Goal: Task Accomplishment & Management: Use online tool/utility

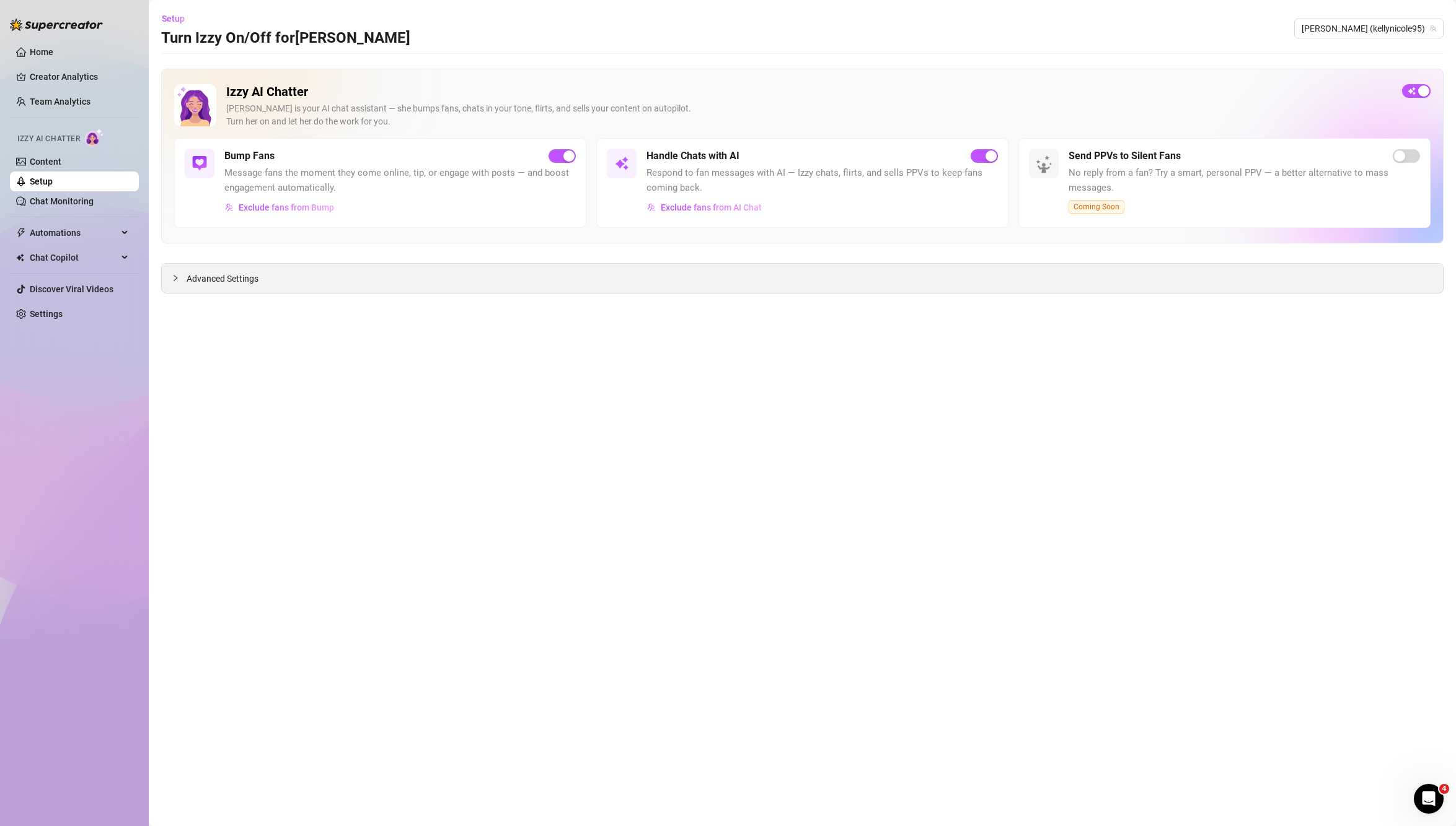
click at [395, 276] on div "Advanced Settings" at bounding box center [802, 278] width 1281 height 29
click at [192, 283] on span "Advanced Settings" at bounding box center [222, 278] width 72 height 14
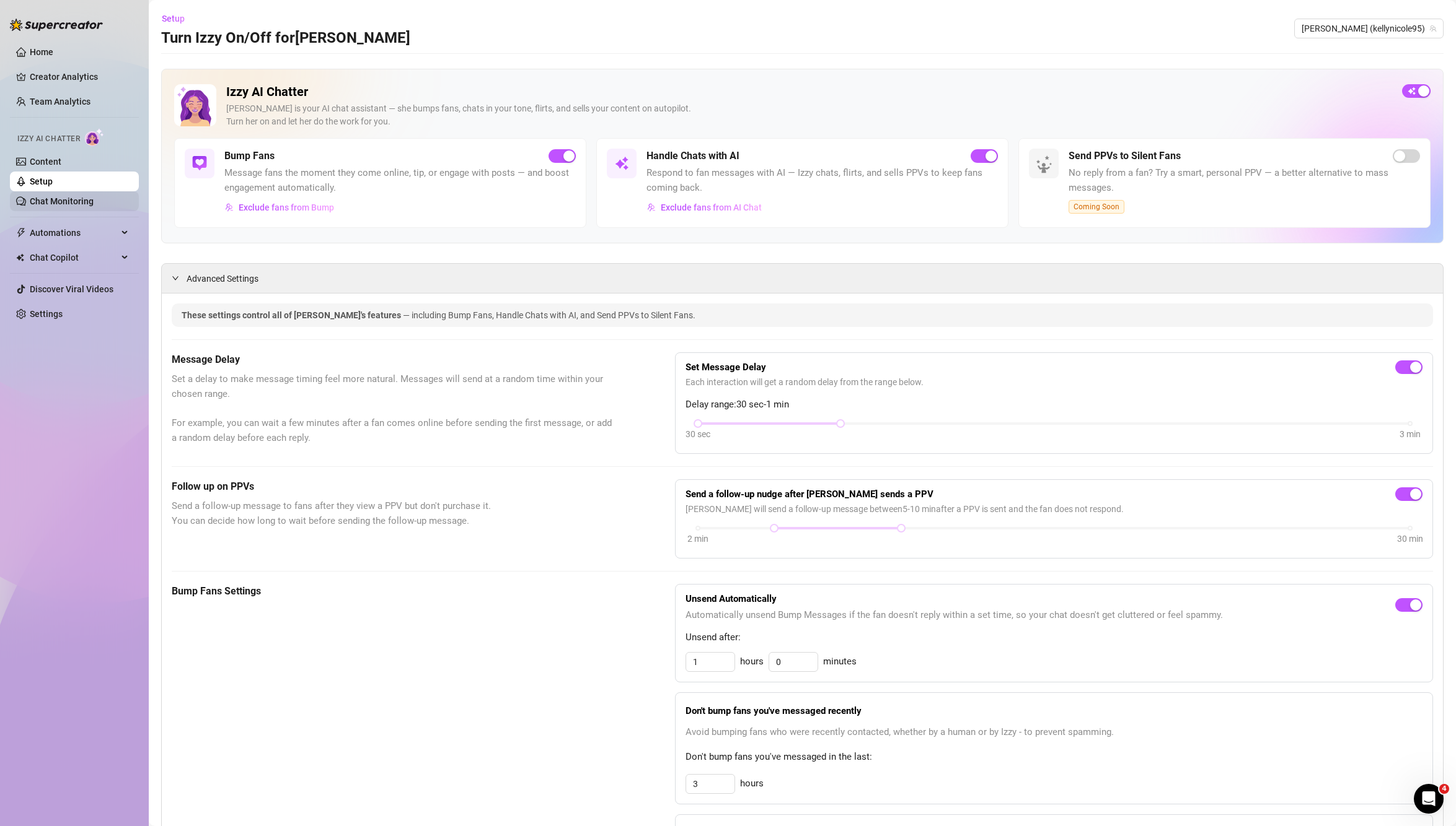
click at [63, 198] on link "Chat Monitoring" at bounding box center [61, 201] width 64 height 10
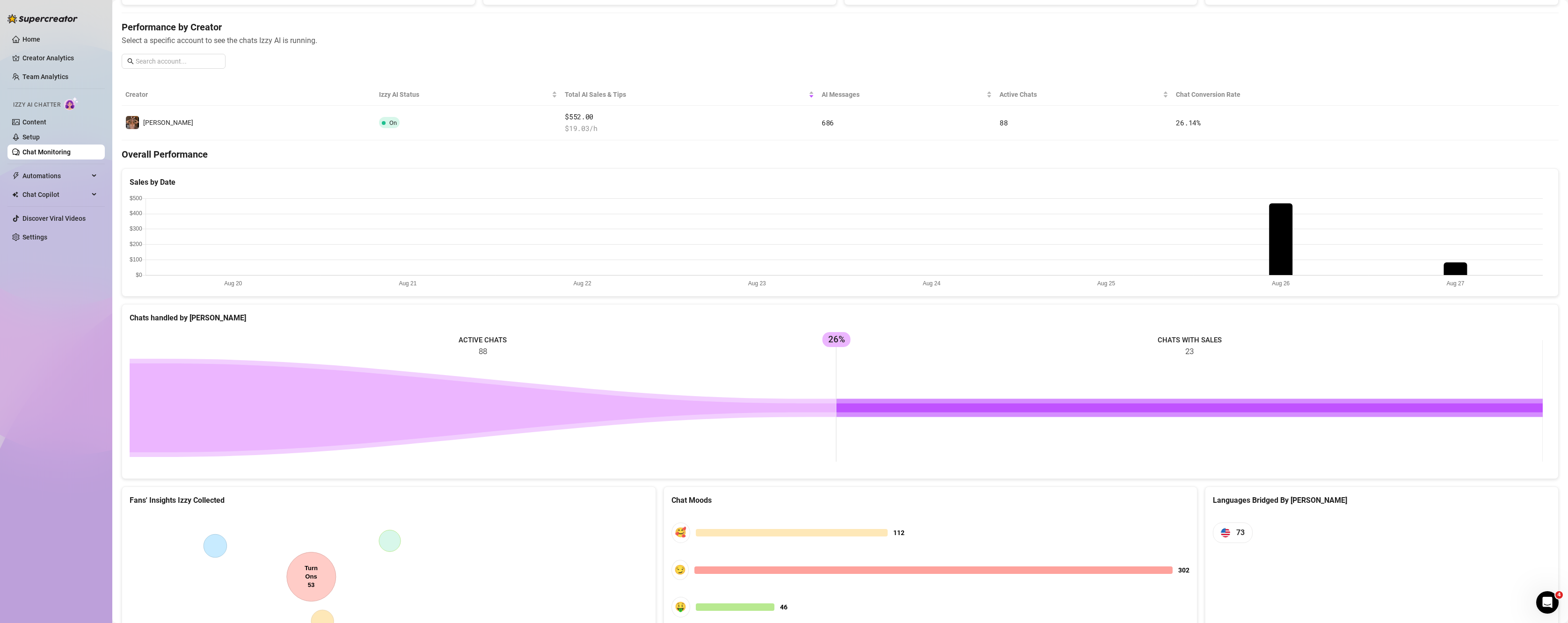
scroll to position [179, 0]
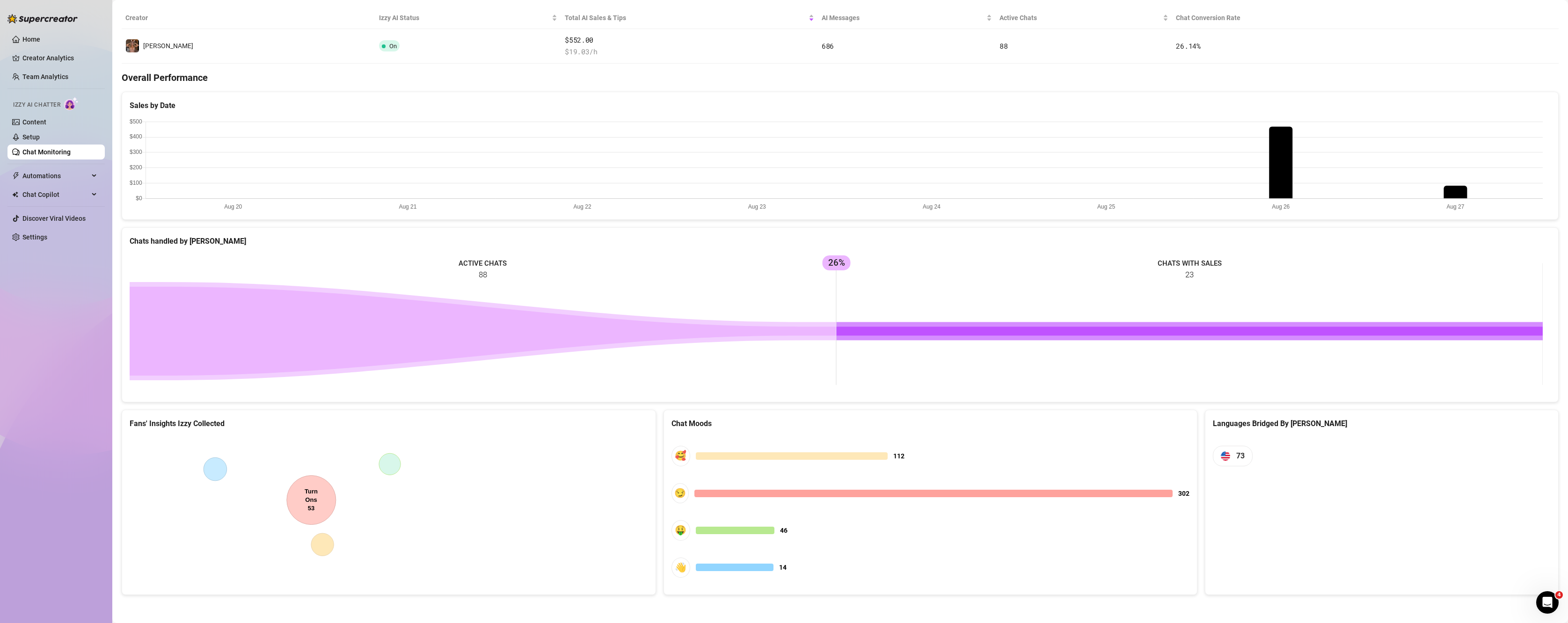
click at [261, 466] on canvas at bounding box center [387, 506] width 515 height 141
click at [411, 495] on canvas at bounding box center [387, 506] width 515 height 141
click at [726, 573] on span "👋 14" at bounding box center [931, 567] width 519 height 20
click at [704, 549] on div "🥰 112 😏 302 🤑 46 👋 14" at bounding box center [931, 512] width 519 height 151
click at [1099, 171] on canvas at bounding box center [836, 165] width 1413 height 94
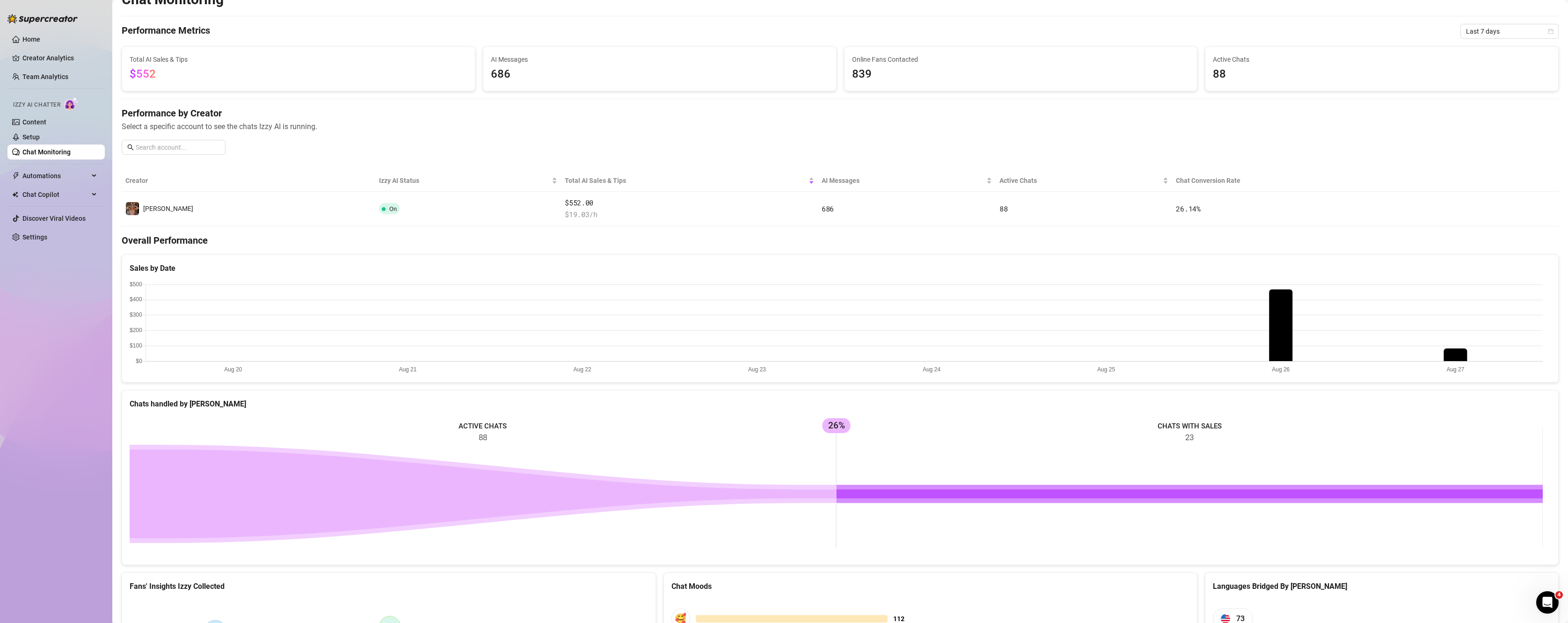
scroll to position [0, 0]
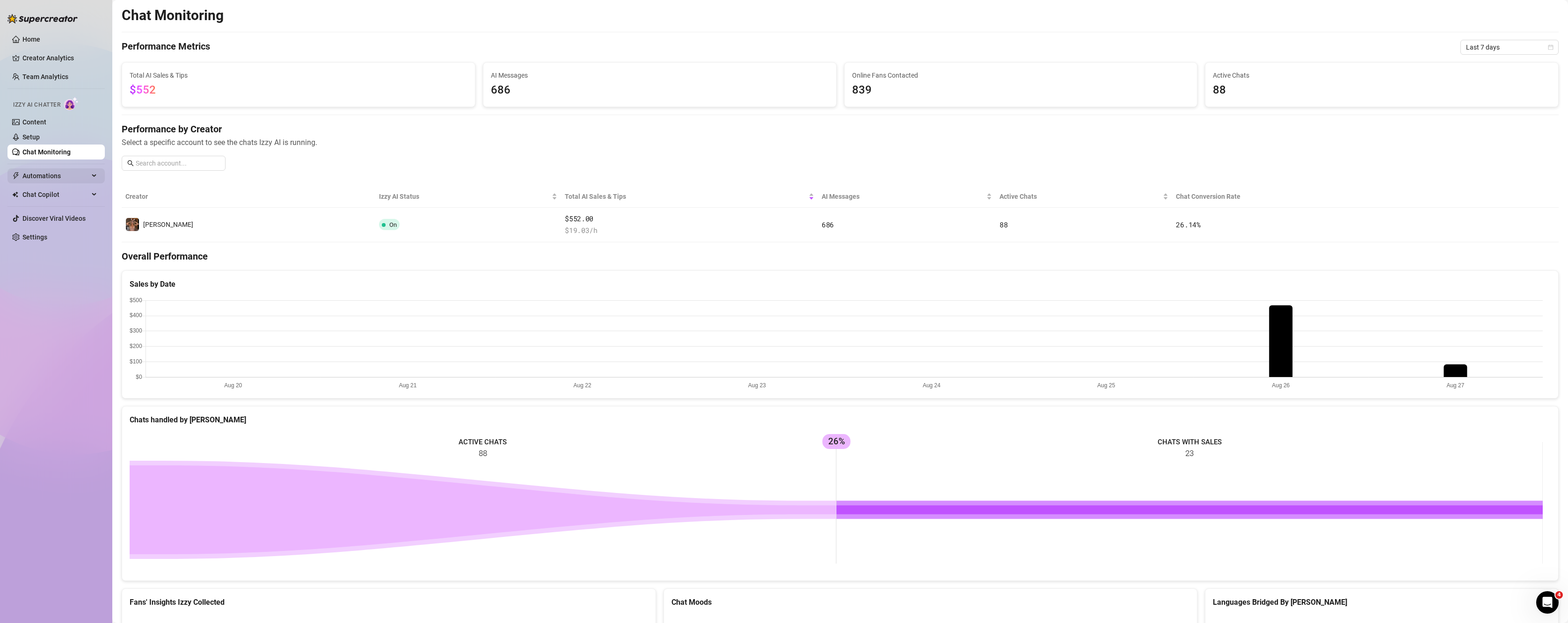
click at [38, 176] on span "Automations" at bounding box center [55, 176] width 66 height 15
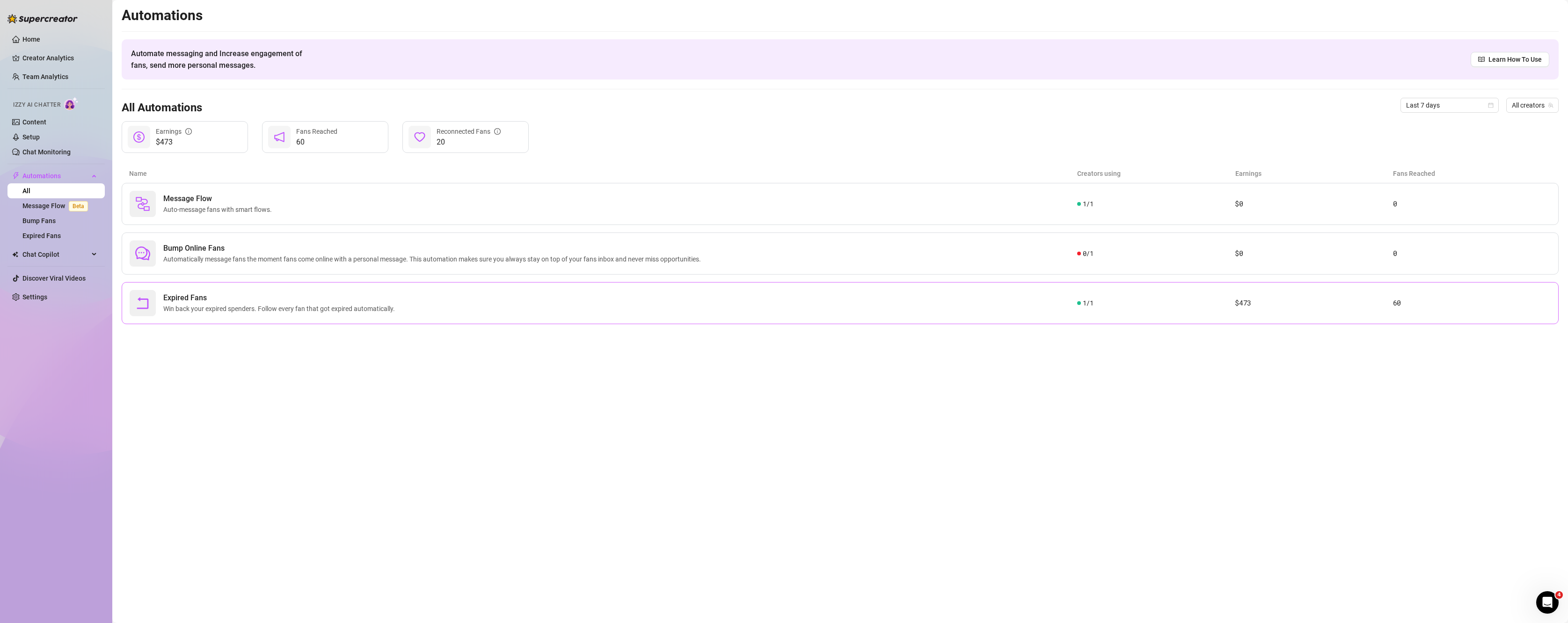
click at [433, 294] on div "Expired Fans Win back your expired spenders. Follow every fan that got expired …" at bounding box center [603, 303] width 948 height 26
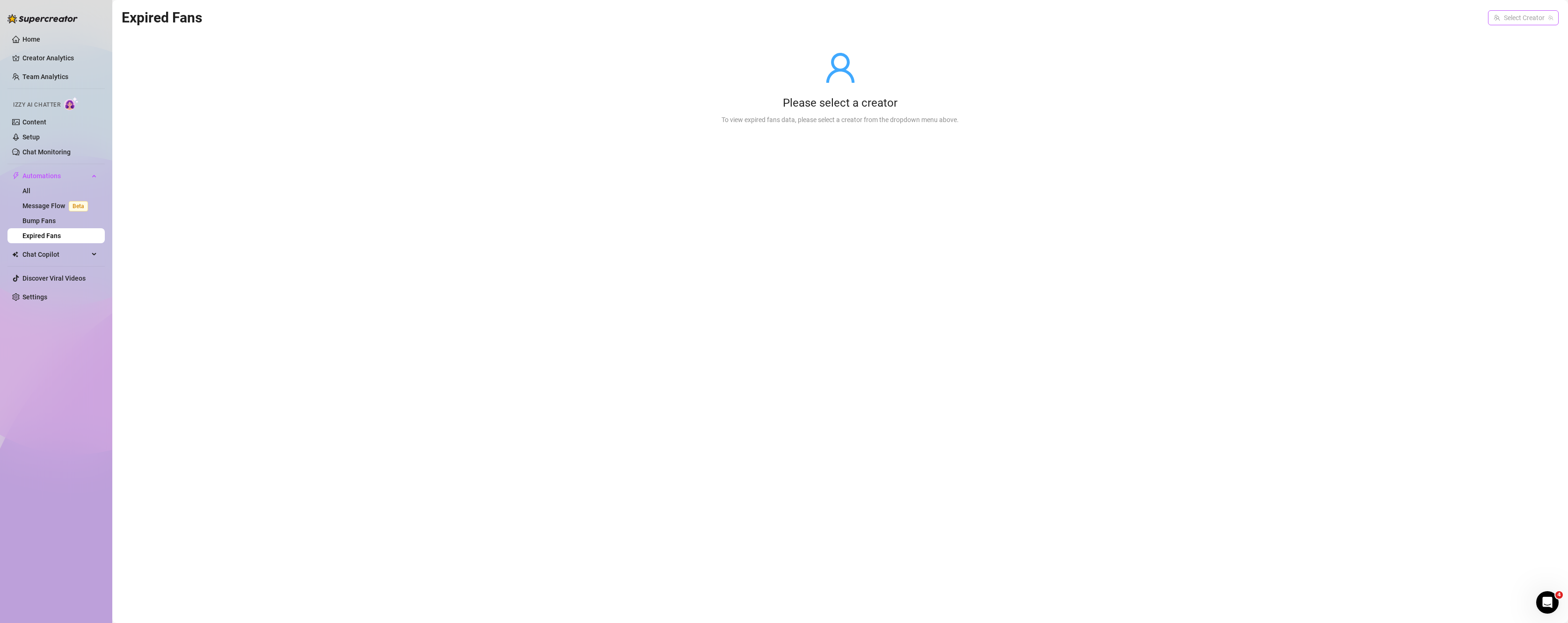
click at [1099, 19] on span at bounding box center [1524, 18] width 60 height 14
click at [1099, 43] on div "[PERSON_NAME] ( kellynicole95 )" at bounding box center [1496, 37] width 122 height 16
